Goal: Transaction & Acquisition: Subscribe to service/newsletter

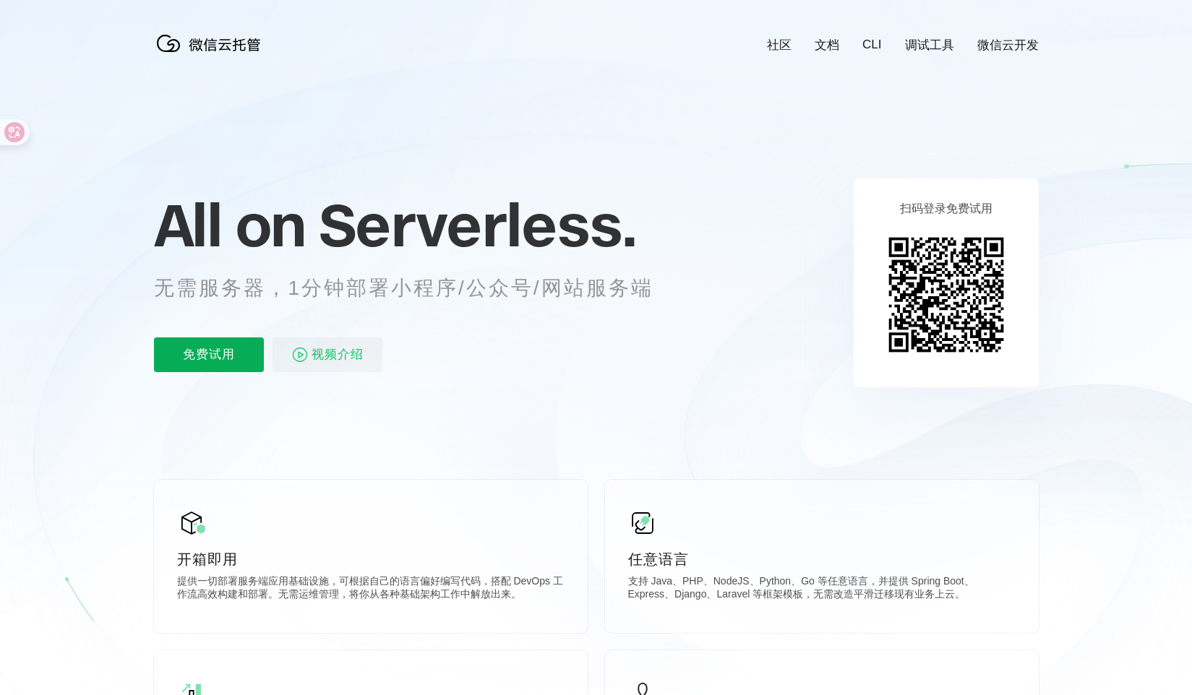
click at [228, 361] on p "免费试用" at bounding box center [209, 355] width 110 height 35
click at [1027, 43] on link "微信云开发" at bounding box center [1007, 45] width 61 height 17
click at [356, 351] on span "视频介绍" at bounding box center [338, 355] width 52 height 35
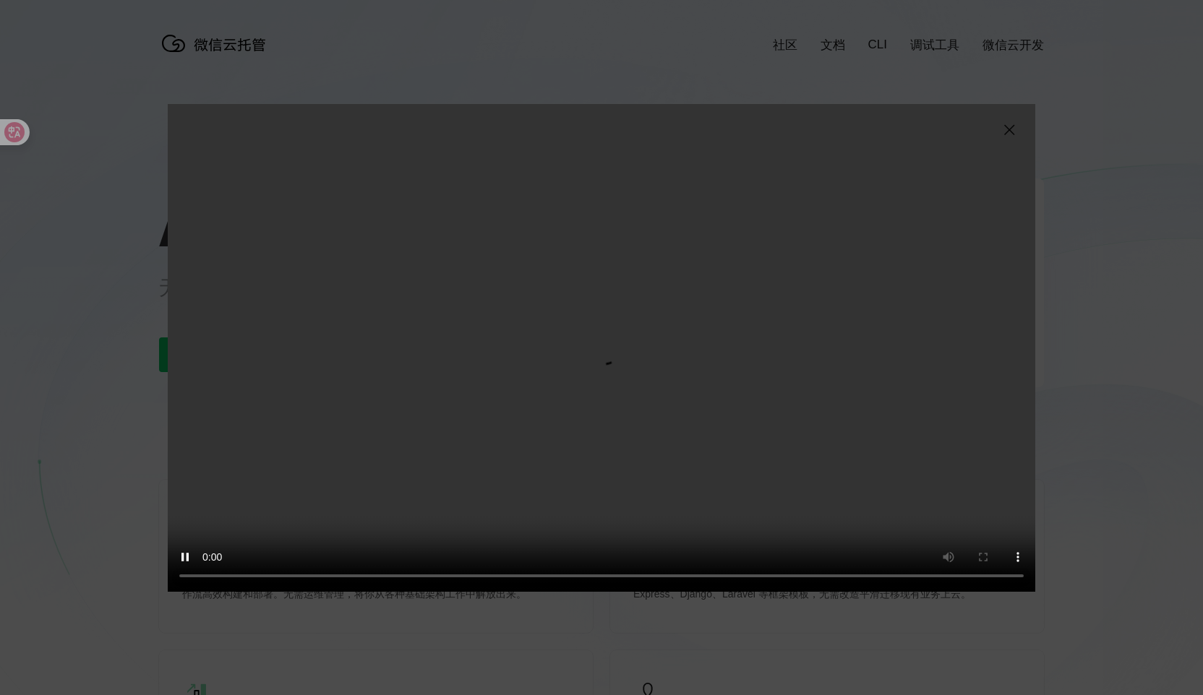
click at [1007, 134] on img at bounding box center [1008, 129] width 17 height 17
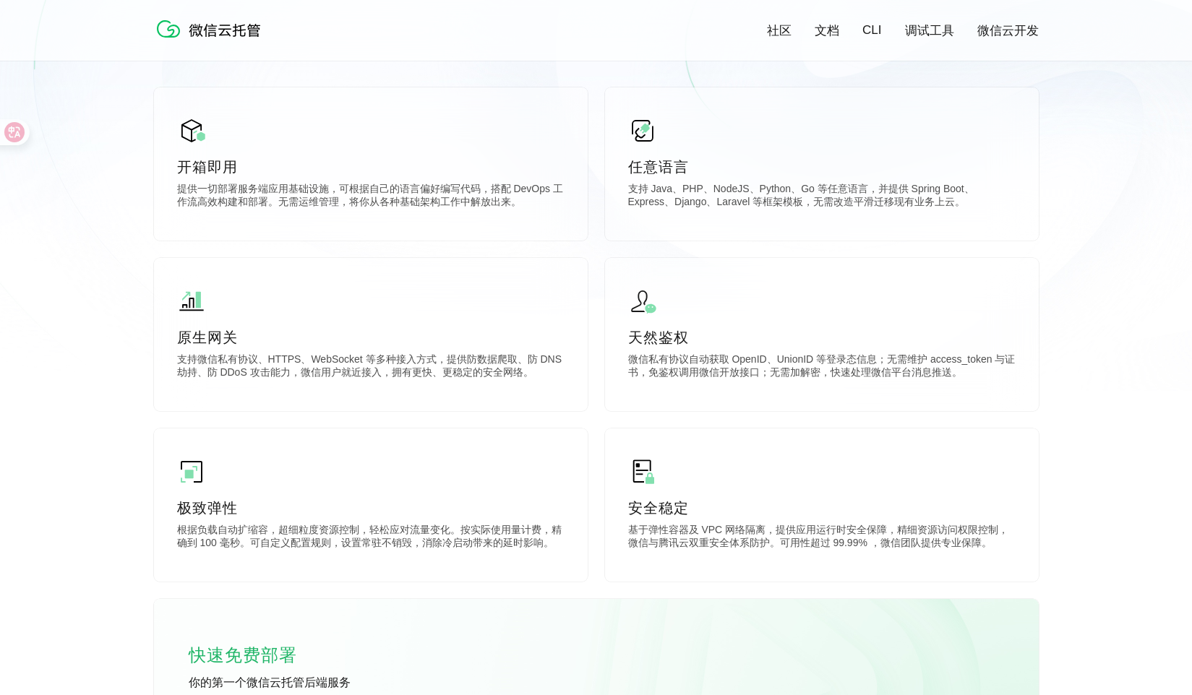
scroll to position [770, 0]
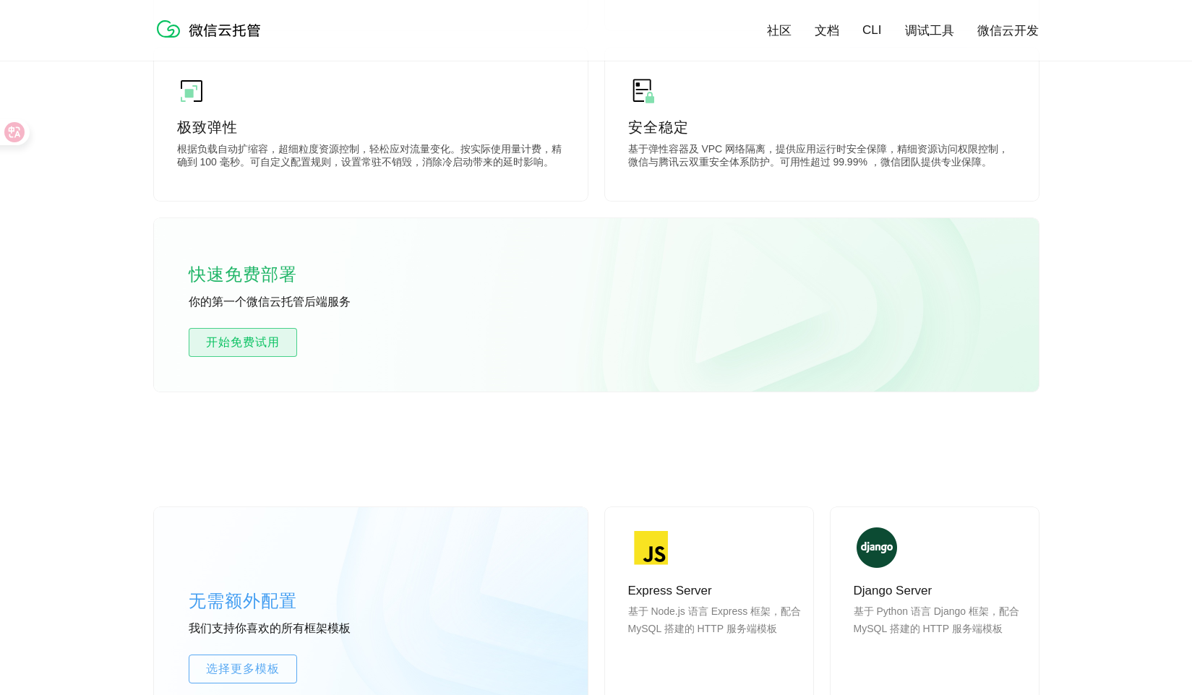
click at [238, 345] on span "开始免费试用" at bounding box center [242, 342] width 107 height 17
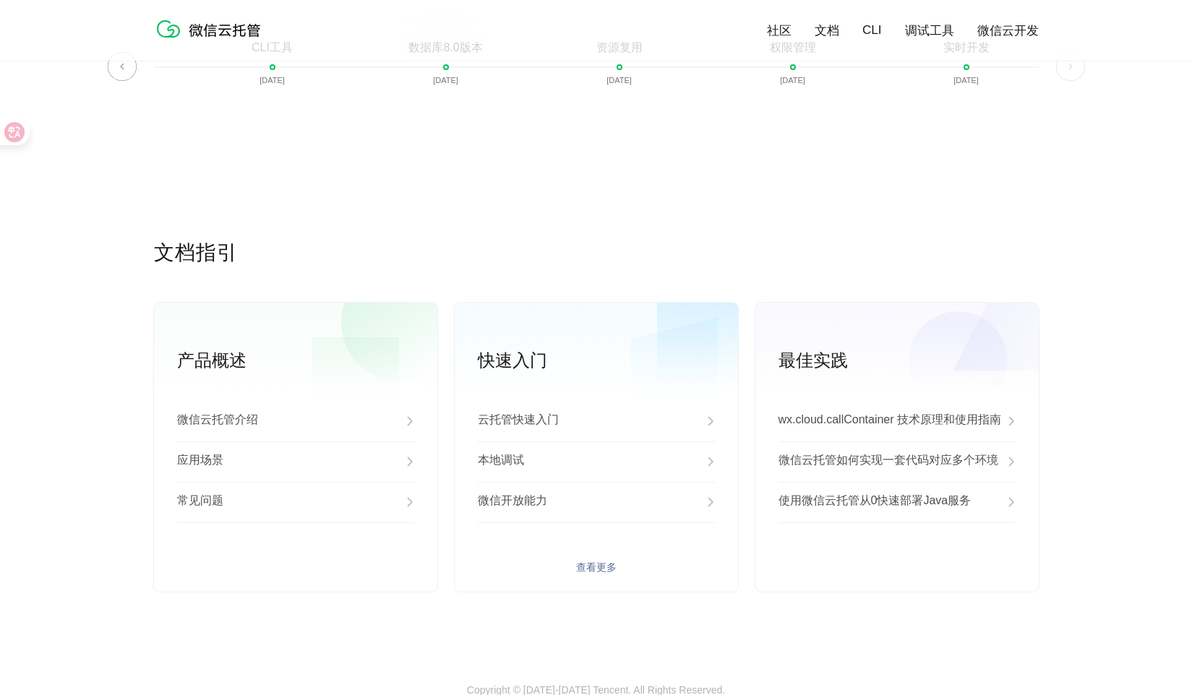
scroll to position [3513, 0]
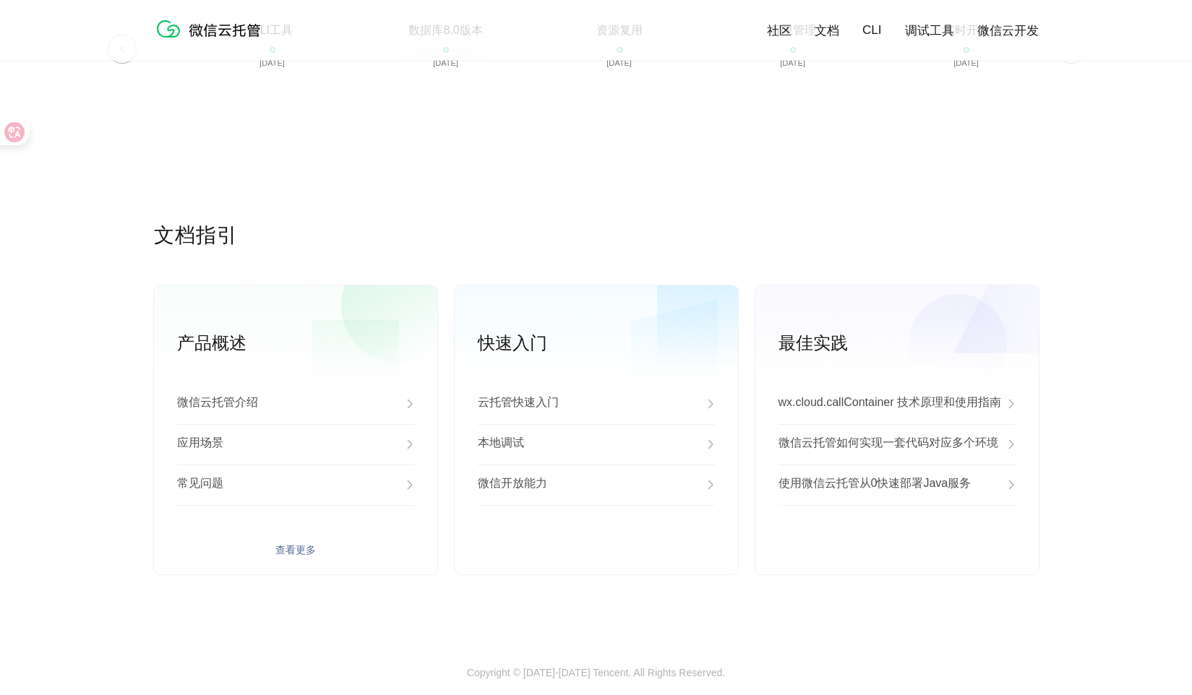
click at [273, 551] on link "查看更多" at bounding box center [295, 550] width 237 height 13
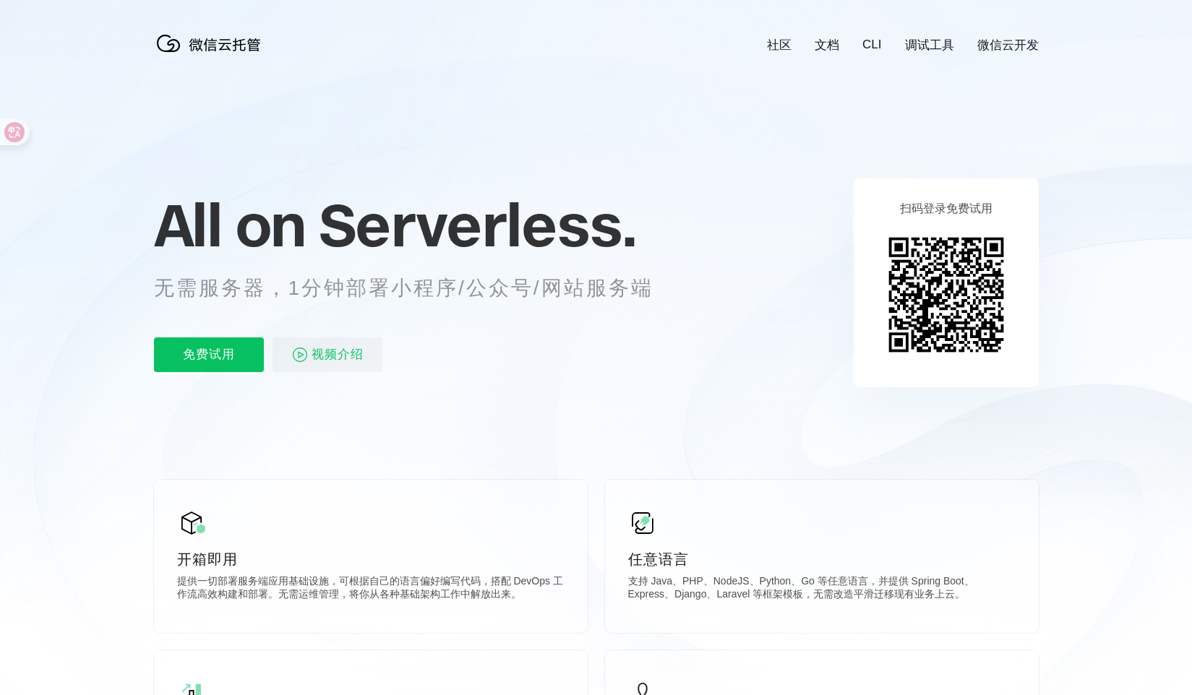
scroll to position [0, 2570]
